Goal: Browse casually

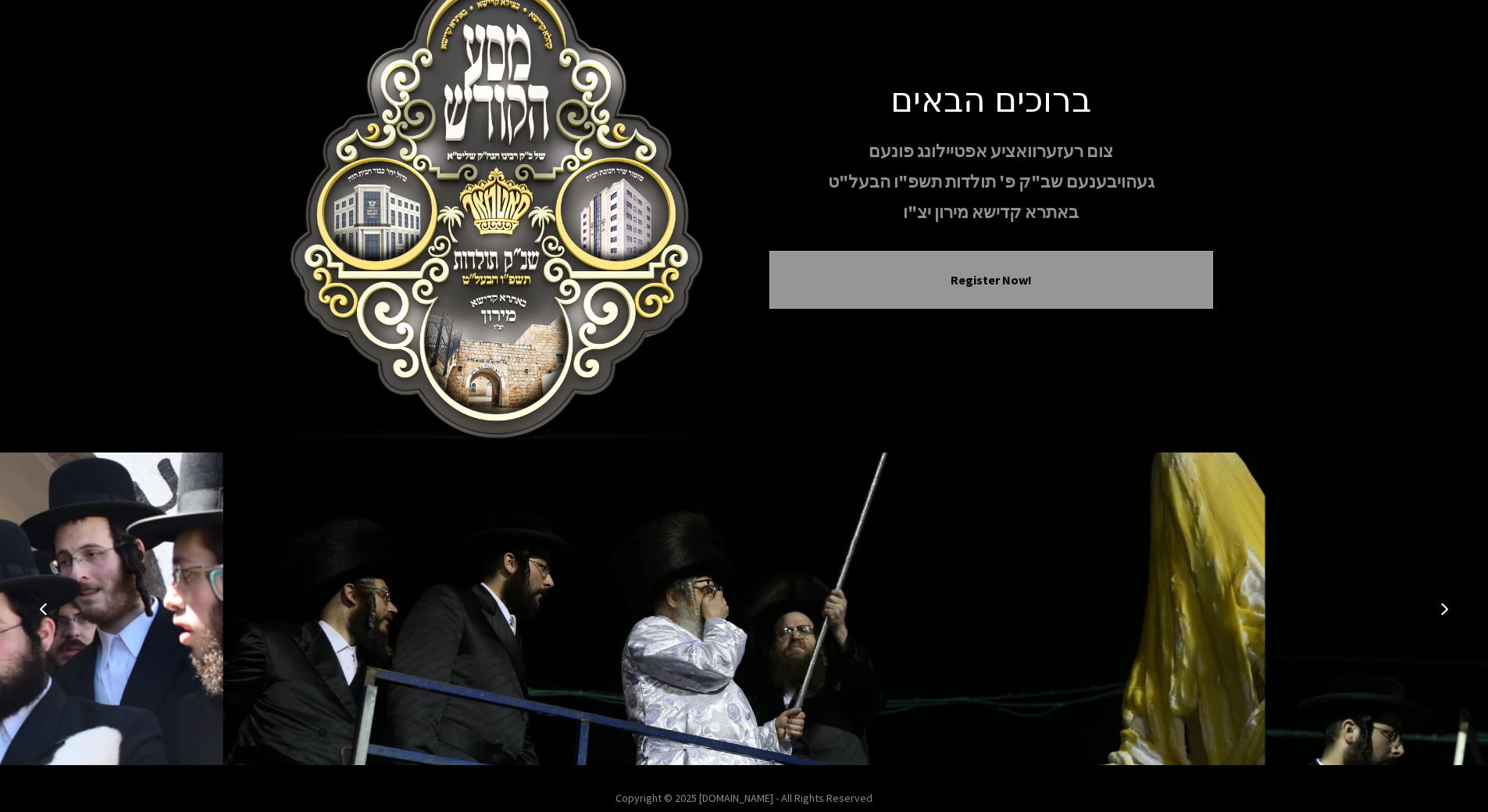
scroll to position [61, 0]
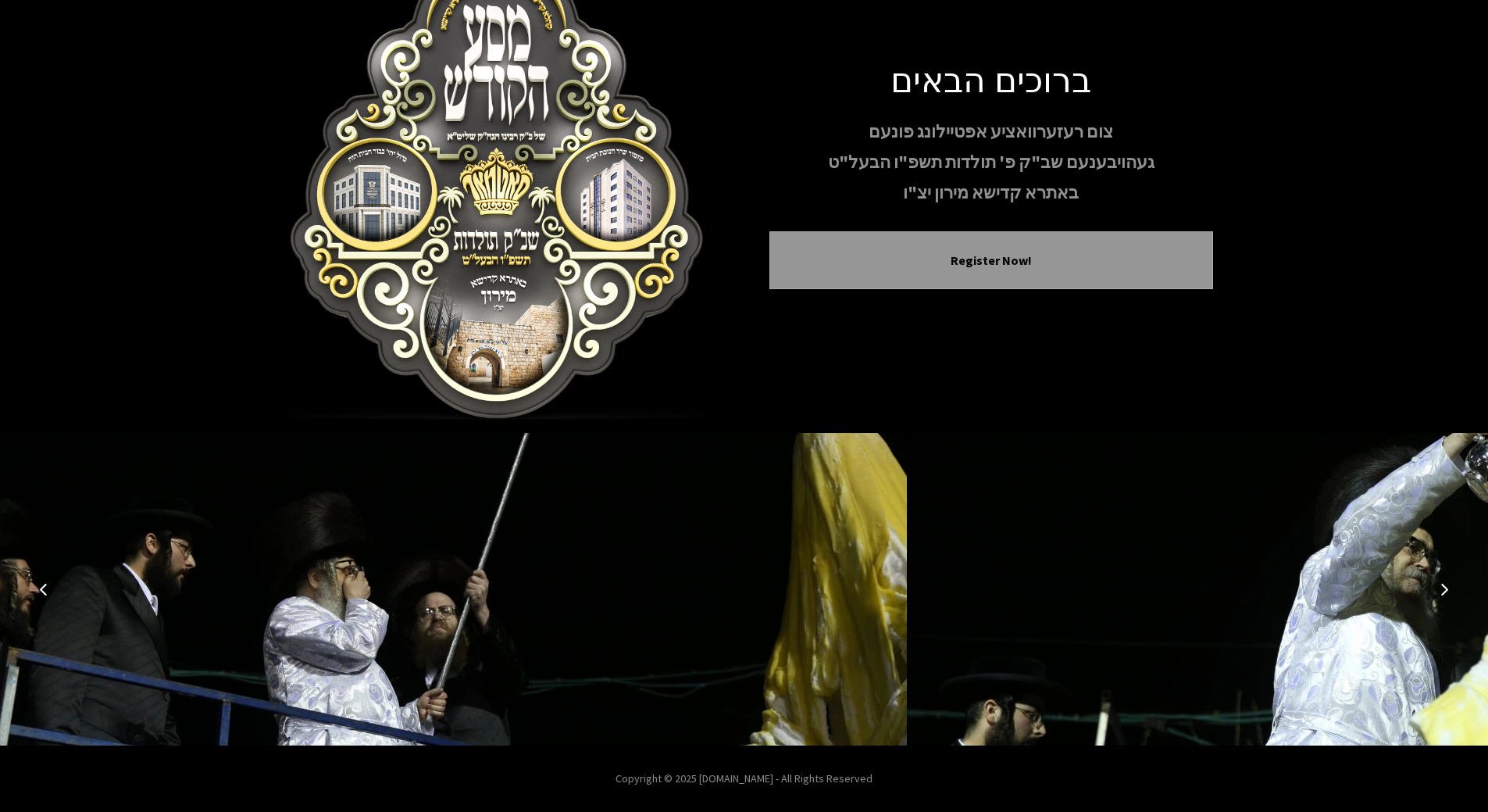
click at [46, 583] on icon "Previous image" at bounding box center [44, 589] width 13 height 13
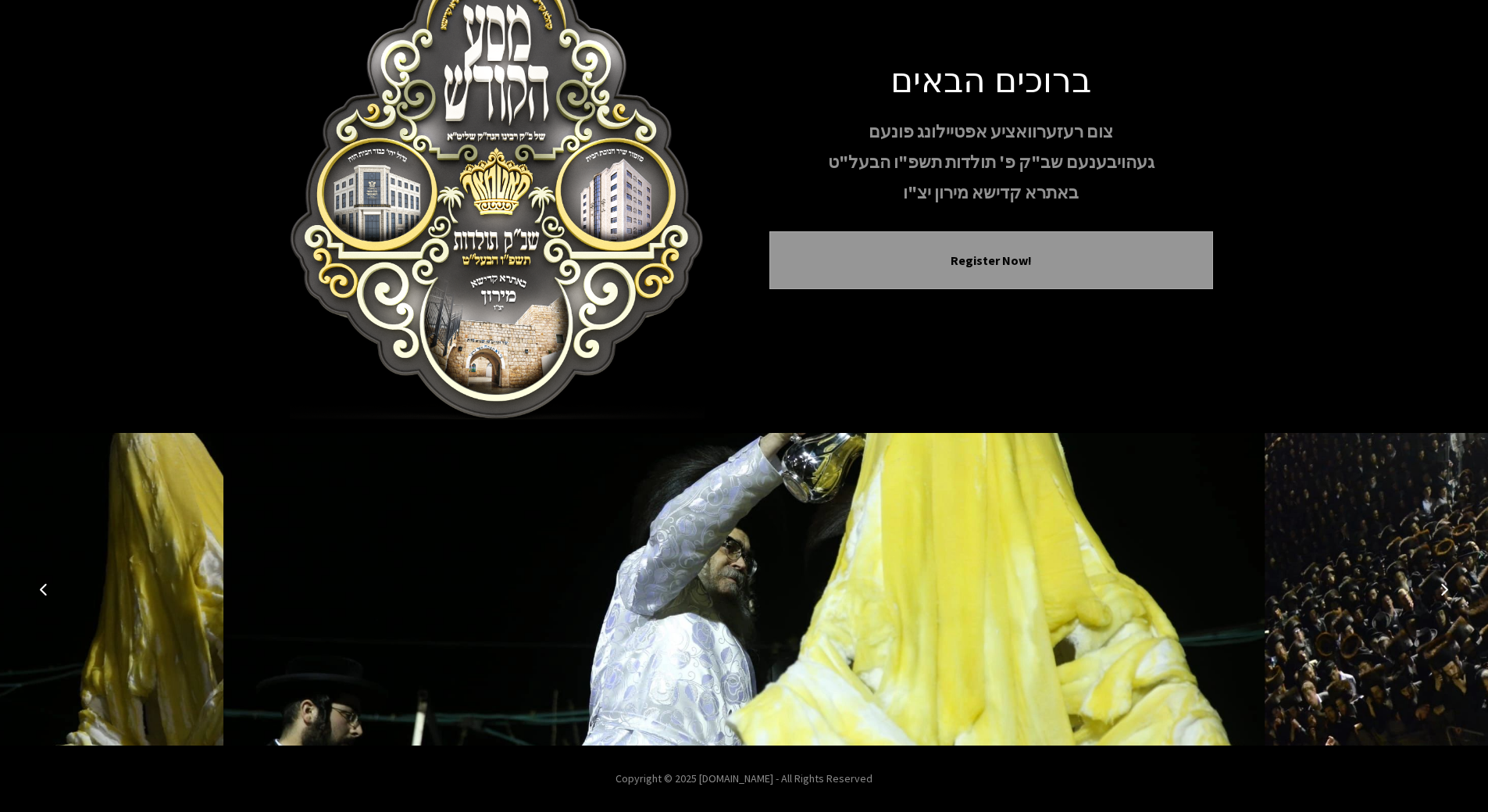
click at [46, 583] on icon "Previous image" at bounding box center [44, 589] width 13 height 13
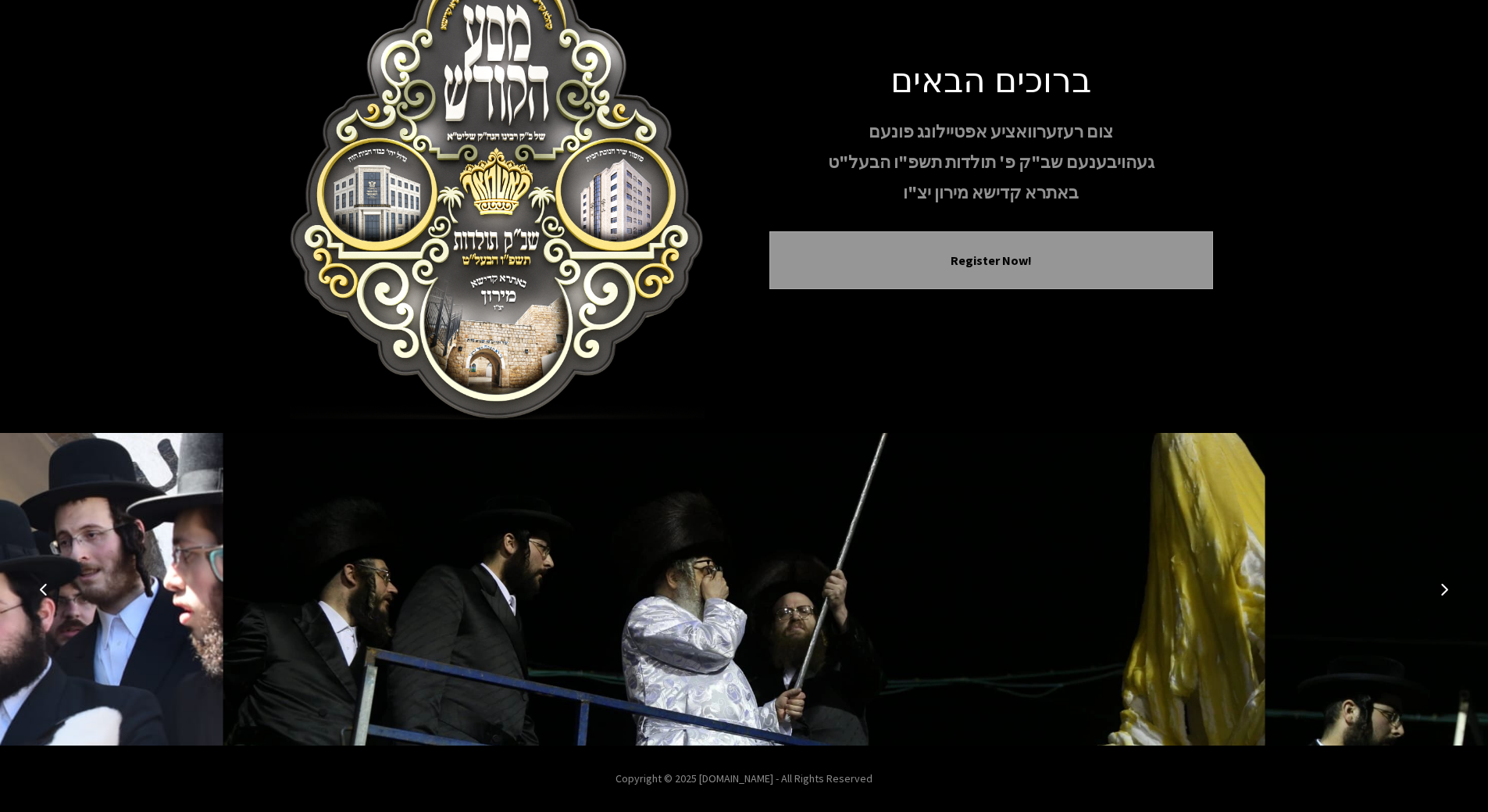
click at [47, 581] on button "Previous image" at bounding box center [43, 589] width 37 height 37
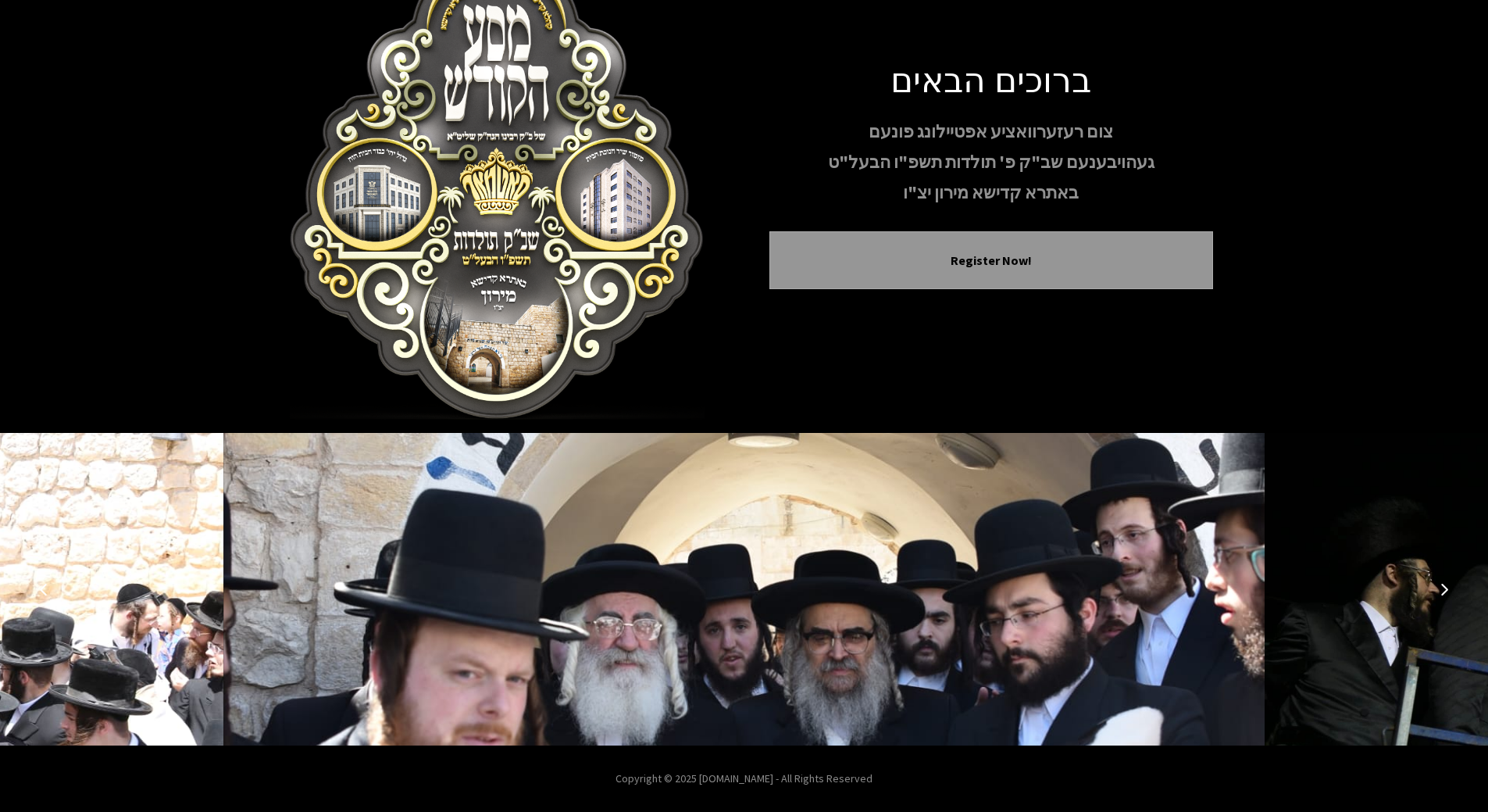
click at [48, 581] on button "Previous image" at bounding box center [43, 589] width 37 height 37
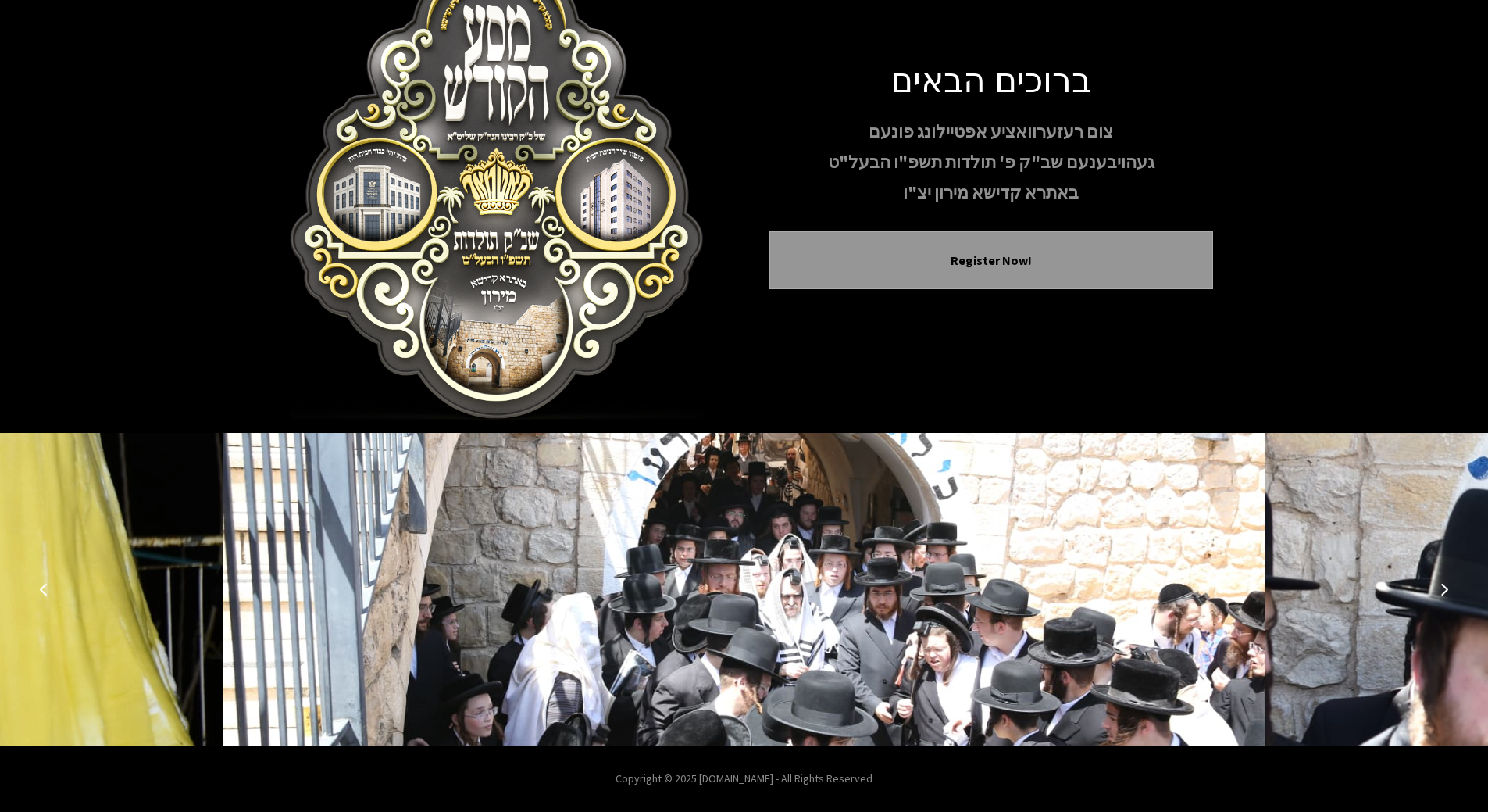
click at [48, 581] on button "Previous image" at bounding box center [43, 589] width 37 height 37
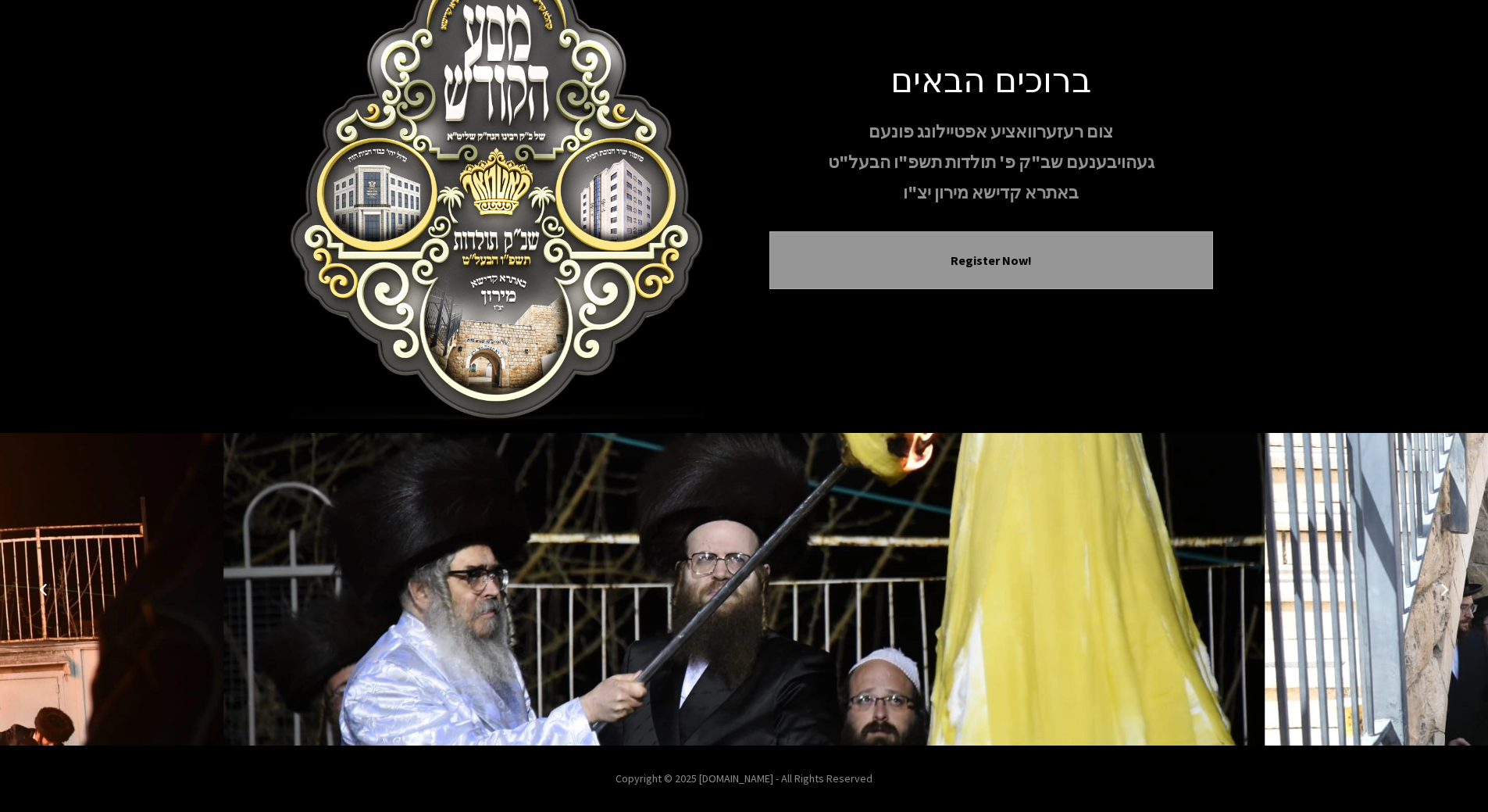
click at [49, 579] on button "Previous image" at bounding box center [43, 589] width 37 height 37
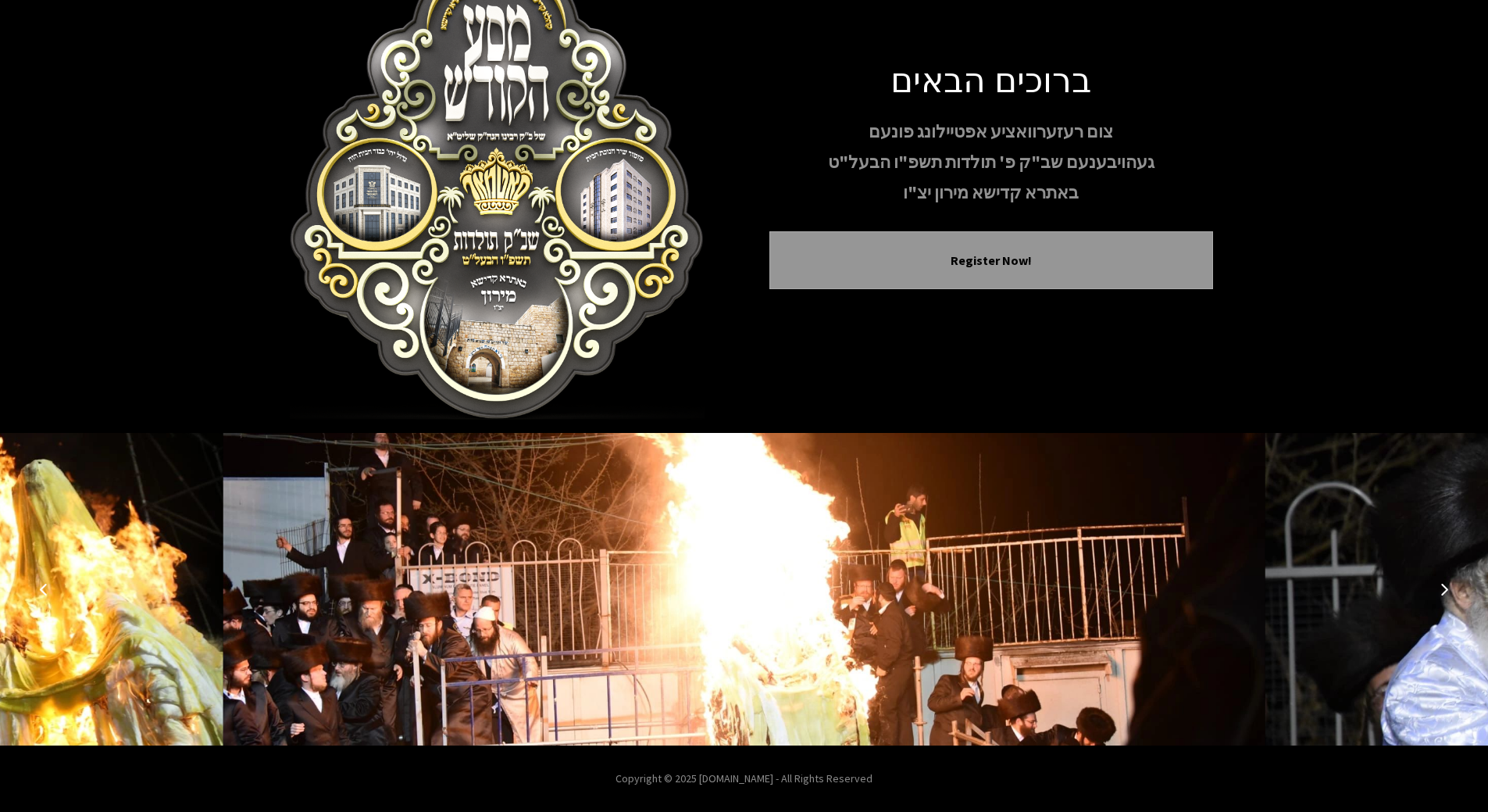
click at [49, 579] on button "Previous image" at bounding box center [43, 589] width 37 height 37
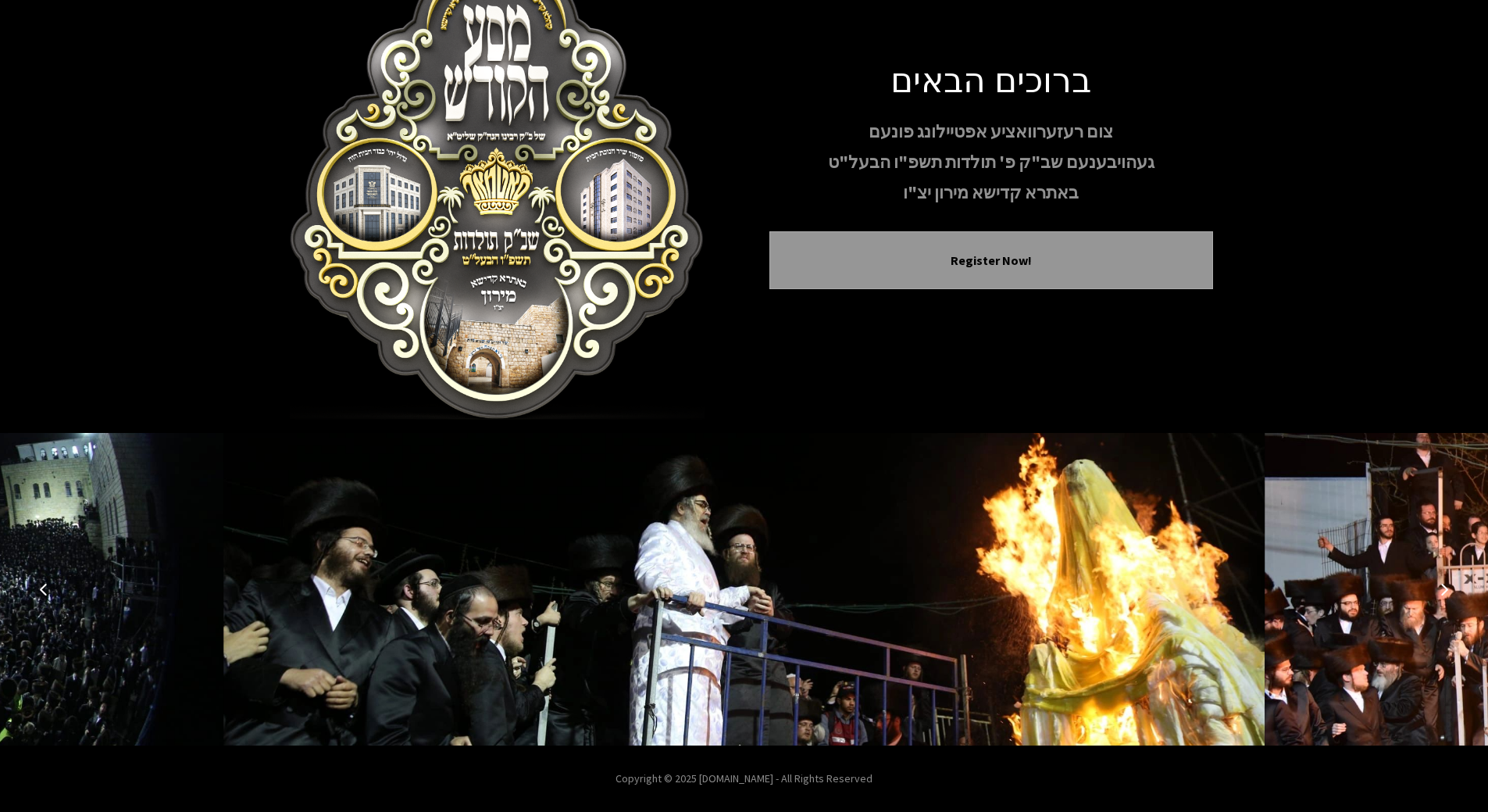
click at [49, 579] on button "Previous image" at bounding box center [43, 589] width 37 height 37
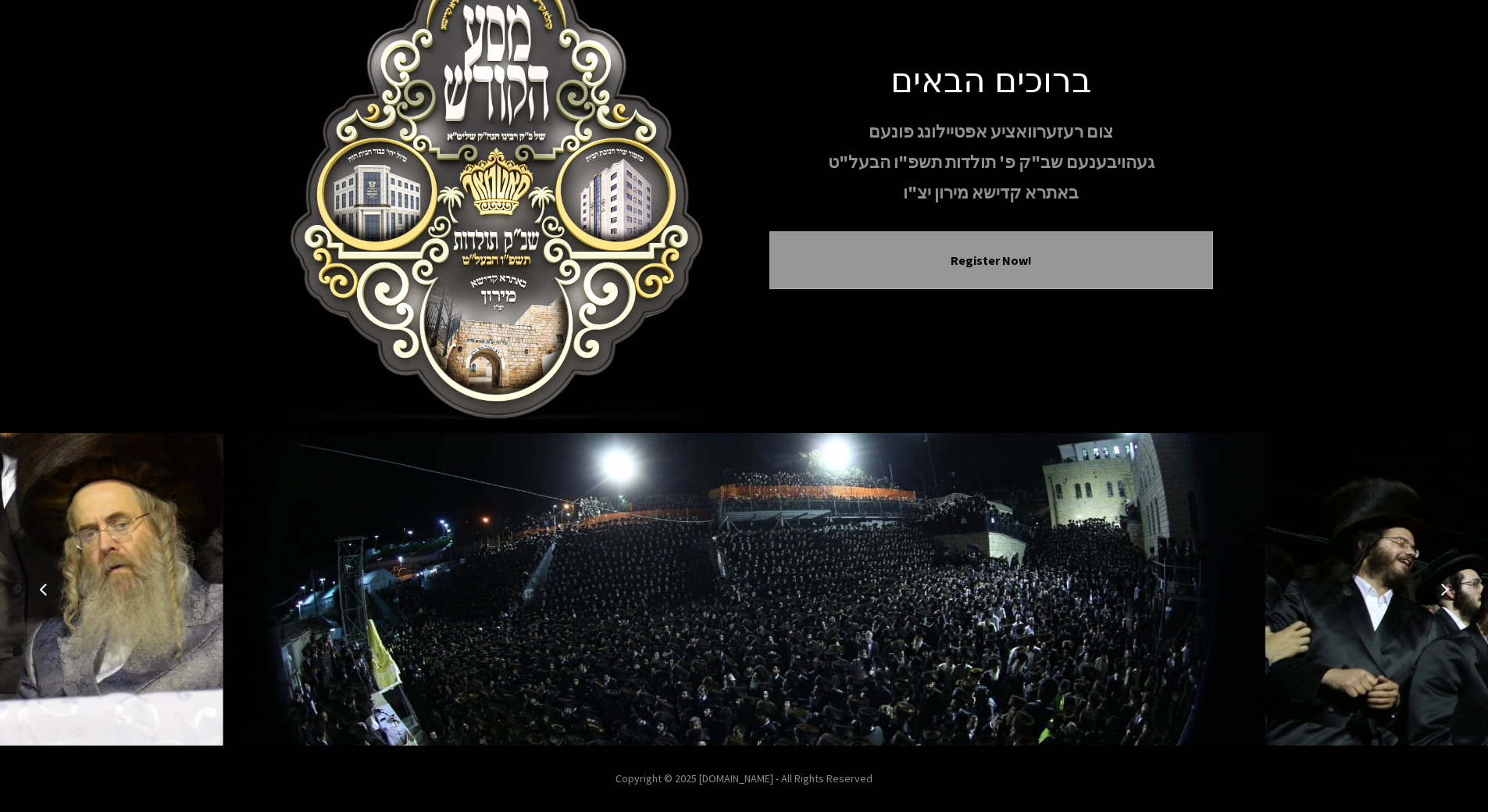
click at [49, 579] on button "Previous image" at bounding box center [43, 589] width 37 height 37
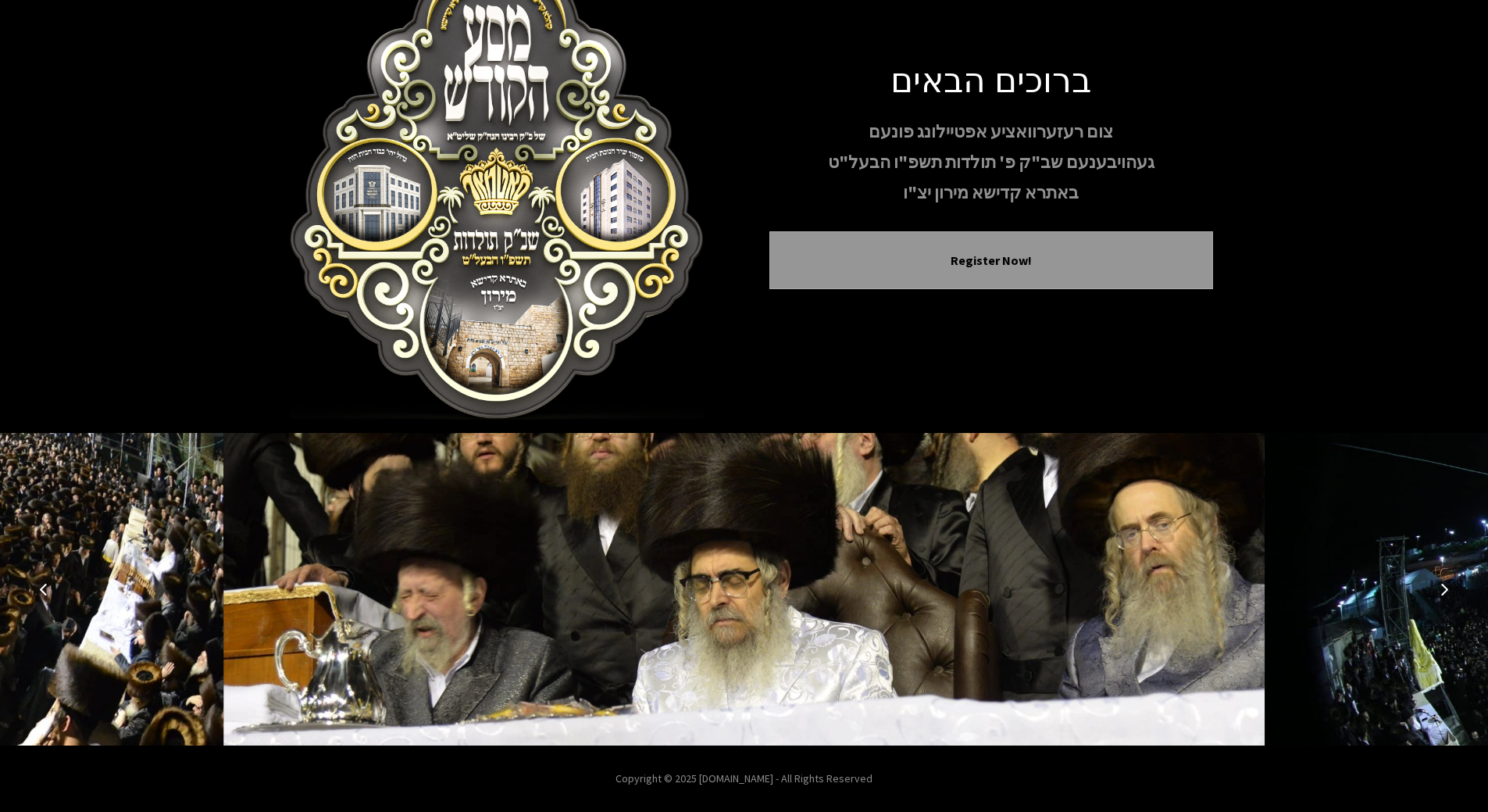
click at [49, 579] on button "Previous image" at bounding box center [43, 589] width 37 height 37
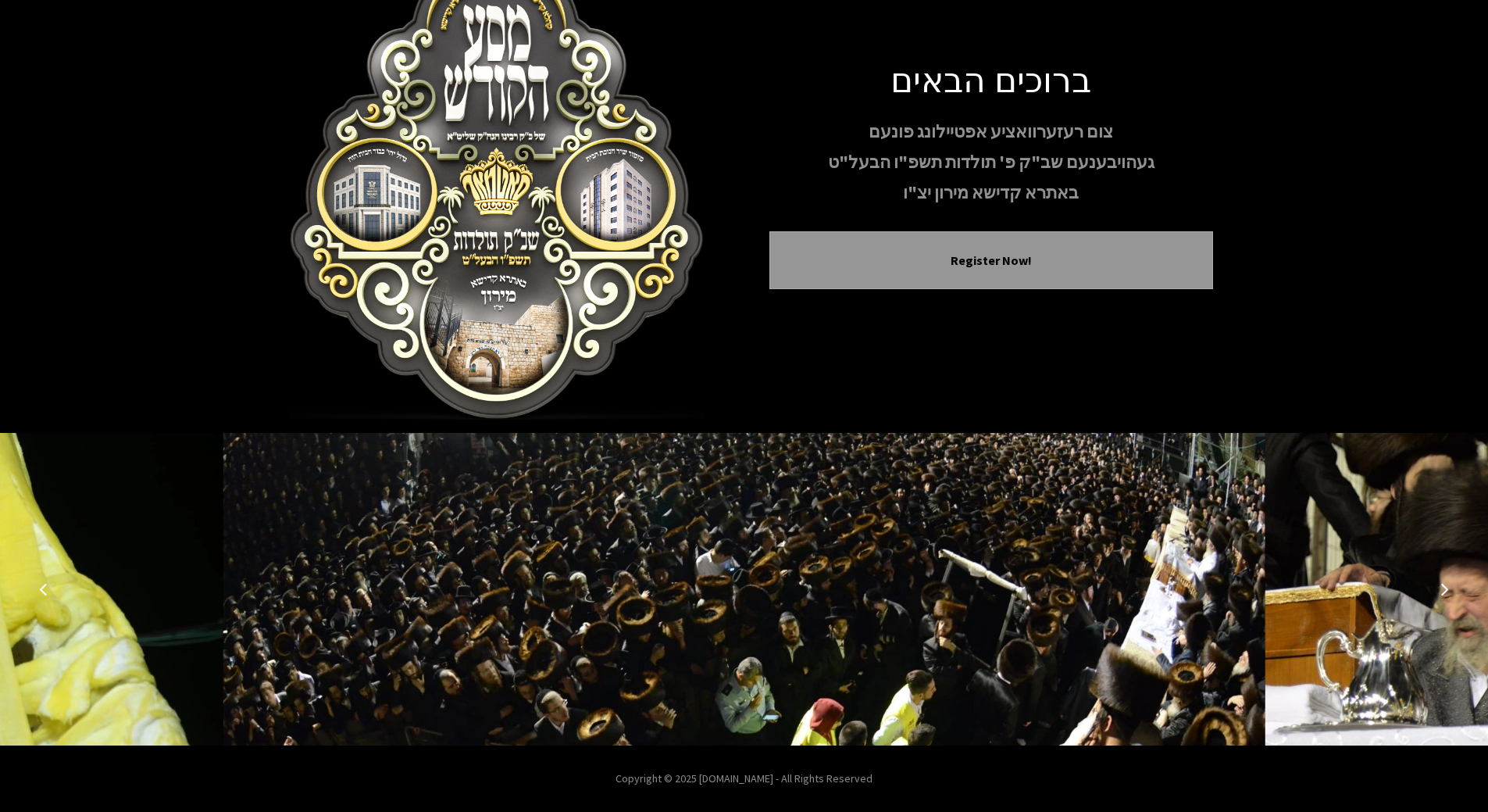
click at [49, 579] on button "Previous image" at bounding box center [43, 589] width 37 height 37
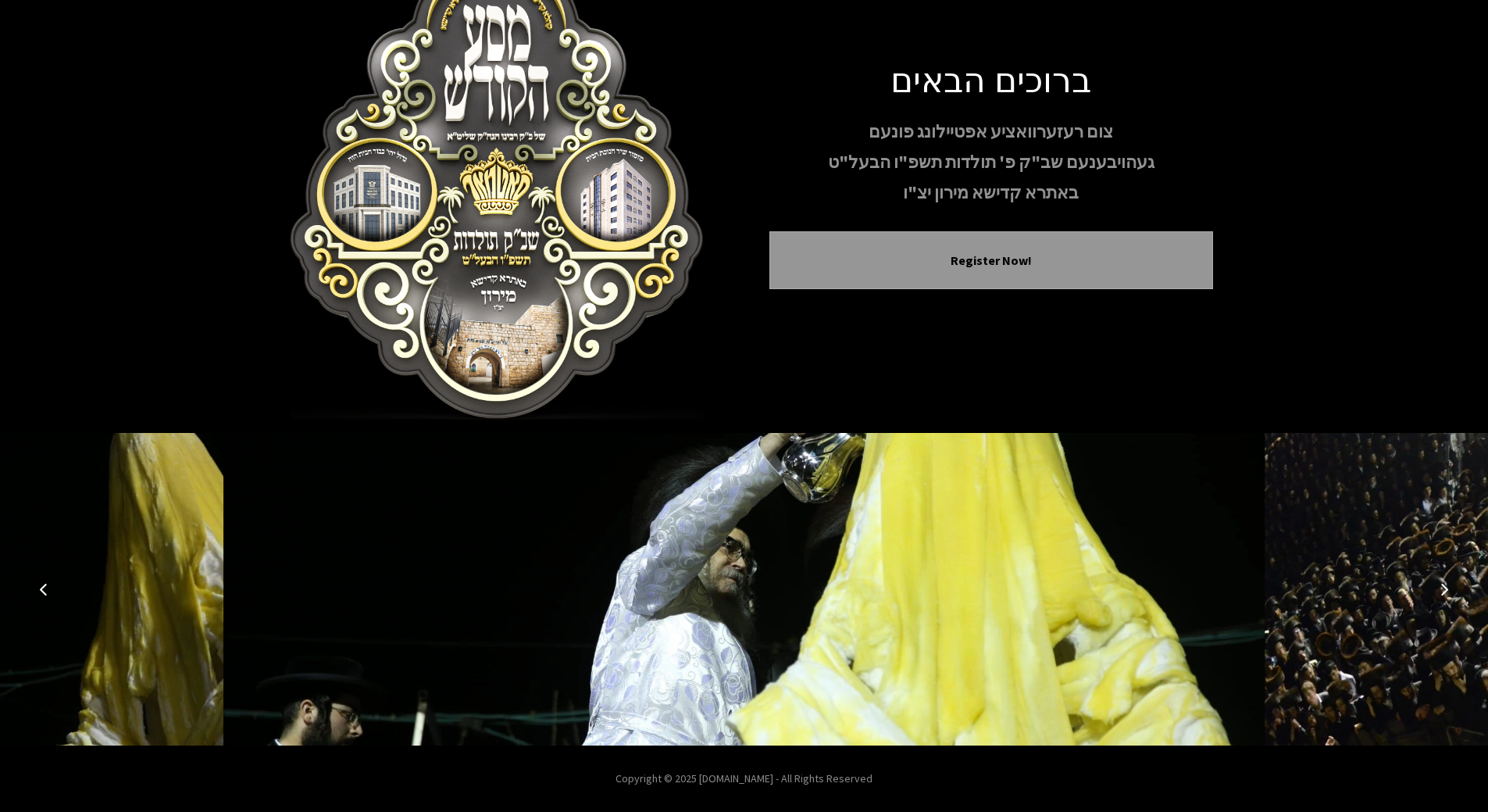
click at [49, 579] on button "Previous image" at bounding box center [43, 589] width 37 height 37
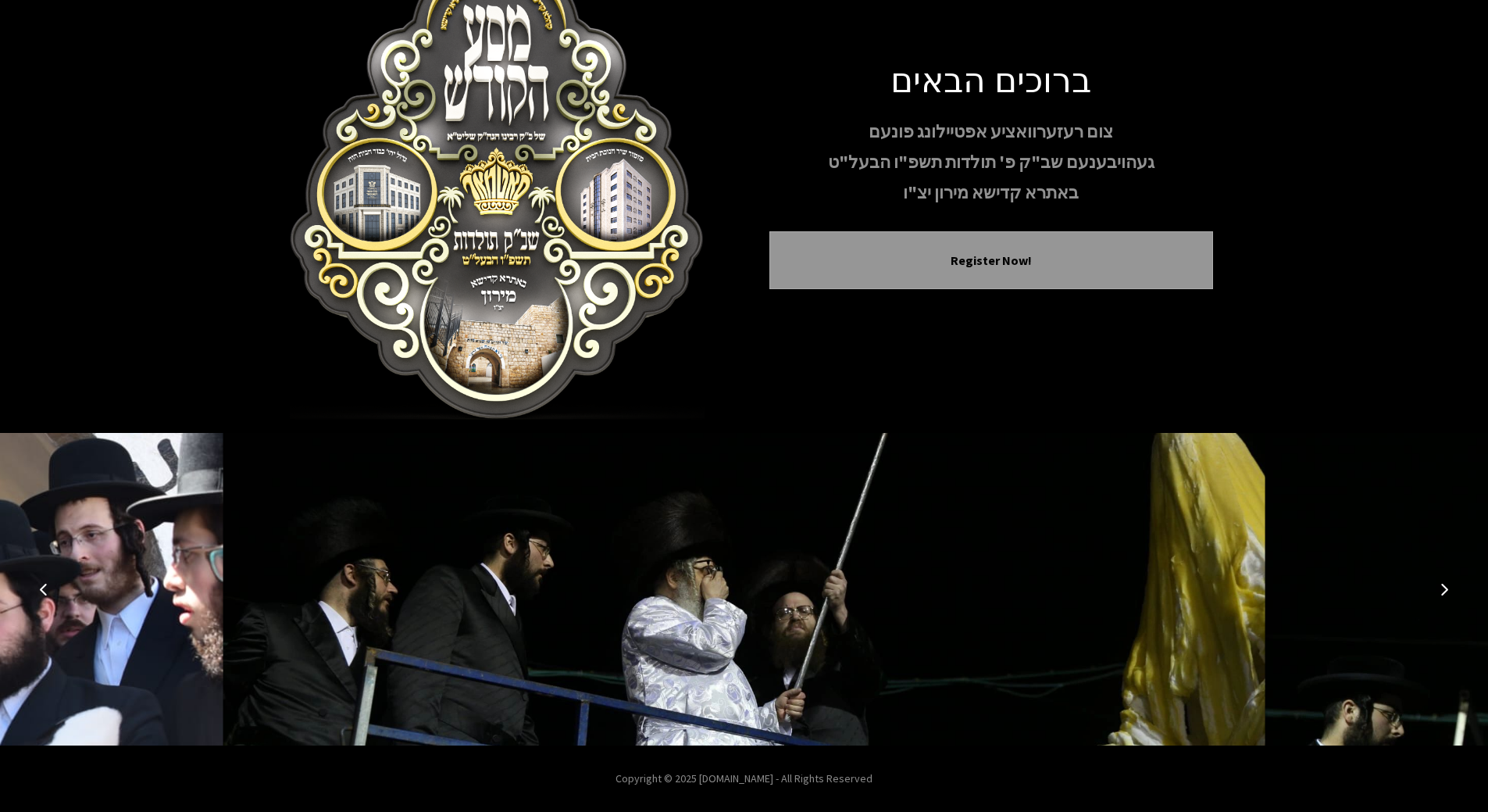
click at [50, 577] on button "Previous image" at bounding box center [43, 589] width 37 height 37
